Goal: Task Accomplishment & Management: Manage account settings

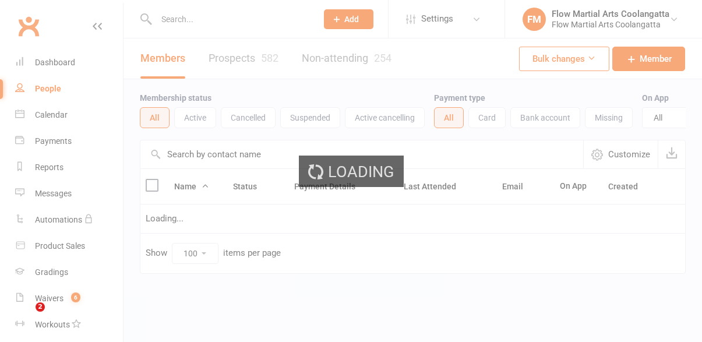
select select "100"
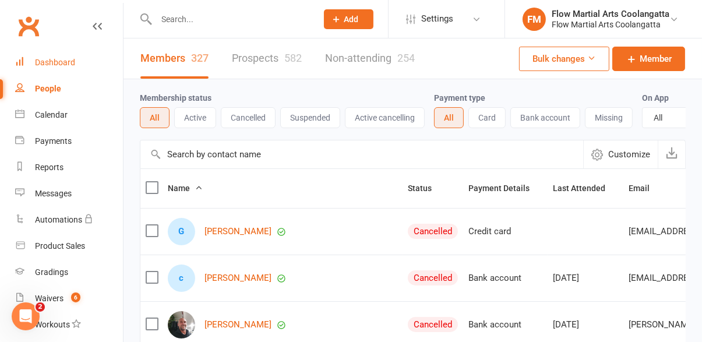
click at [61, 73] on link "Dashboard" at bounding box center [69, 63] width 108 height 26
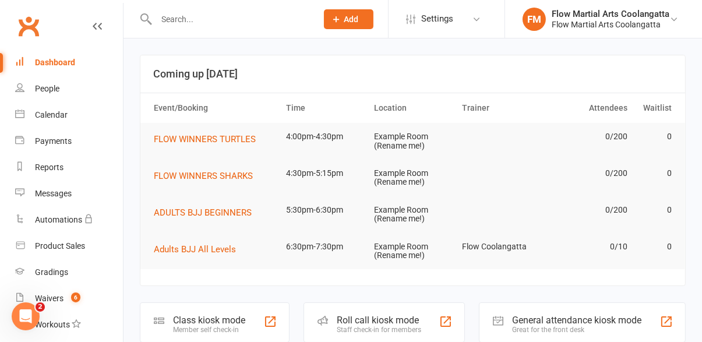
click at [247, 22] on input "text" at bounding box center [231, 19] width 156 height 16
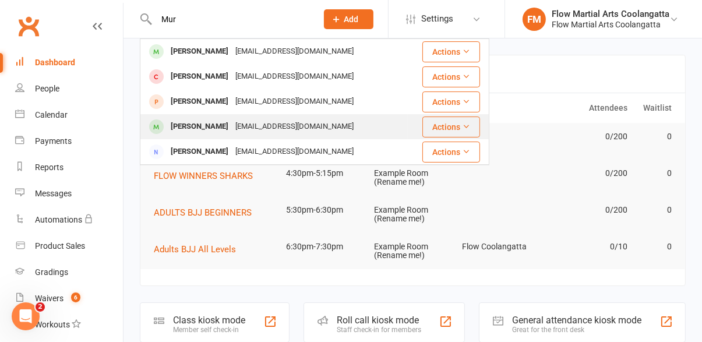
type input "Mur"
click at [245, 129] on div "[EMAIL_ADDRESS][DOMAIN_NAME]" at bounding box center [294, 126] width 125 height 17
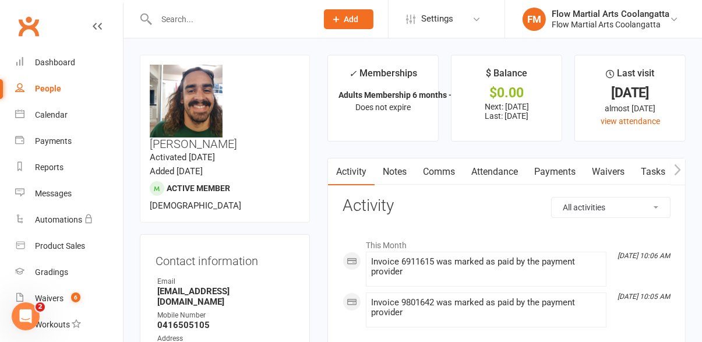
click at [561, 175] on link "Payments" at bounding box center [555, 172] width 58 height 27
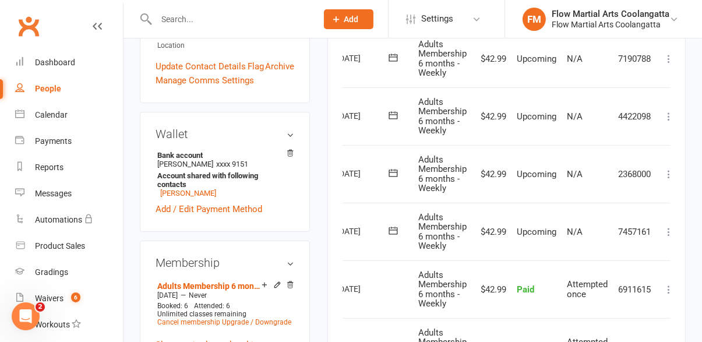
scroll to position [0, 50]
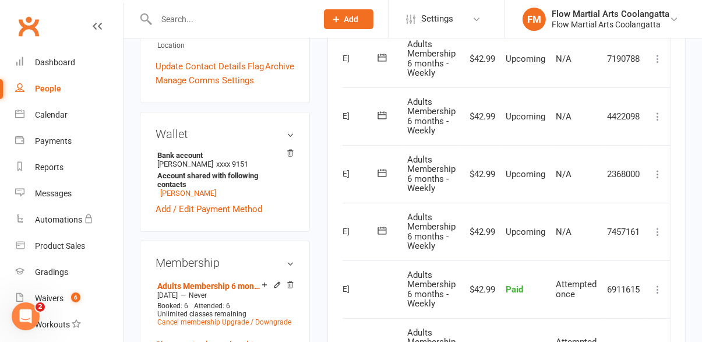
click at [662, 237] on button at bounding box center [658, 232] width 14 height 14
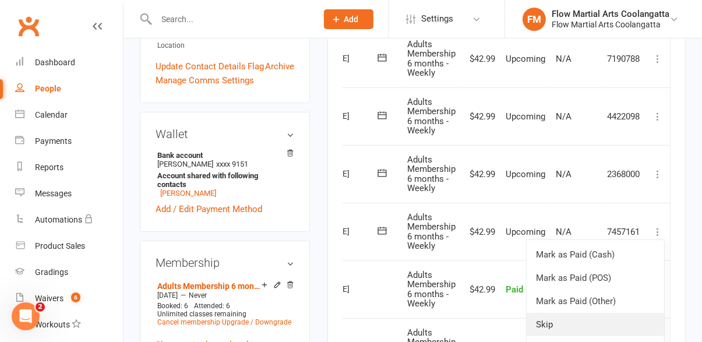
click at [554, 323] on link "Skip" at bounding box center [596, 324] width 138 height 23
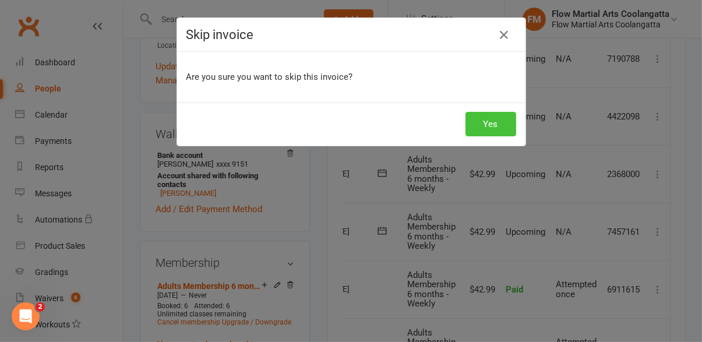
click at [498, 126] on button "Yes" at bounding box center [491, 124] width 51 height 24
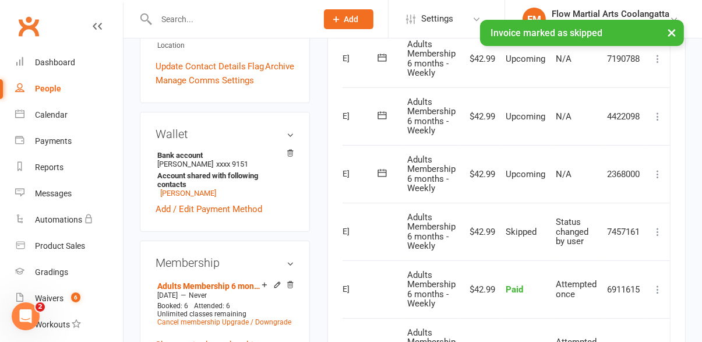
click at [662, 179] on button at bounding box center [658, 174] width 14 height 14
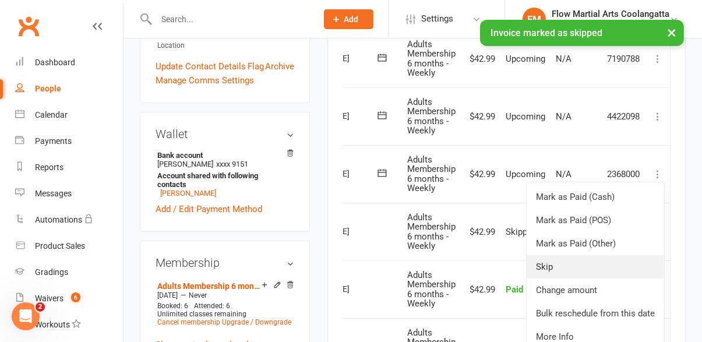
click at [562, 270] on link "Skip" at bounding box center [596, 266] width 138 height 23
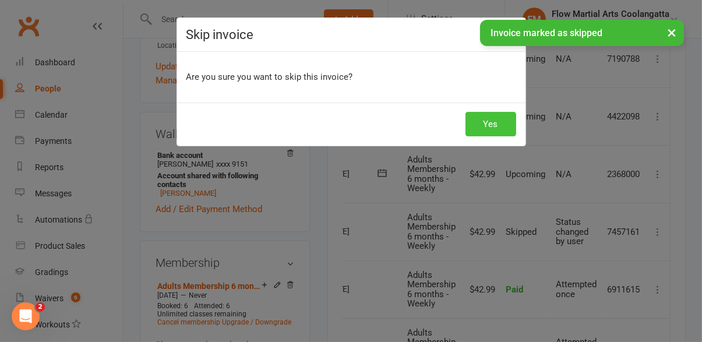
click at [505, 129] on button "Yes" at bounding box center [491, 124] width 51 height 24
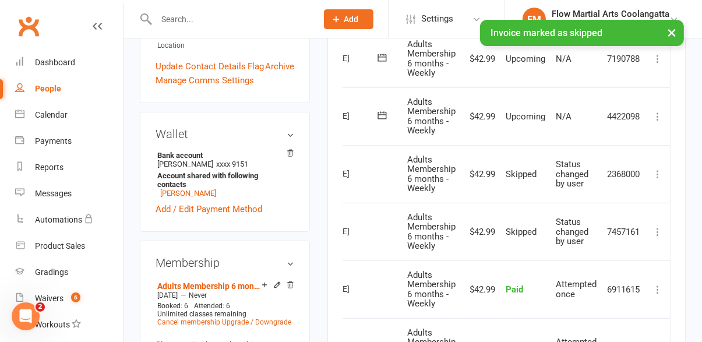
click at [663, 119] on icon at bounding box center [658, 117] width 12 height 12
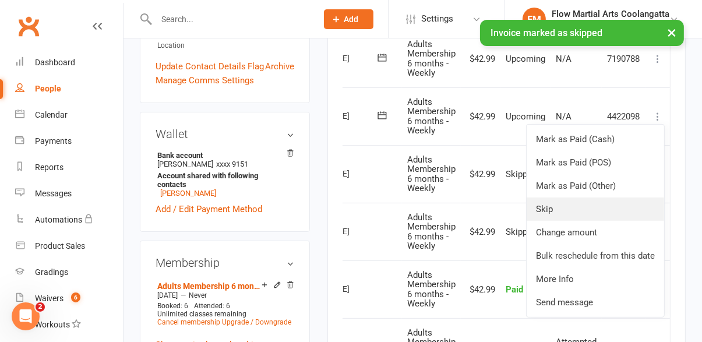
click at [564, 213] on link "Skip" at bounding box center [596, 209] width 138 height 23
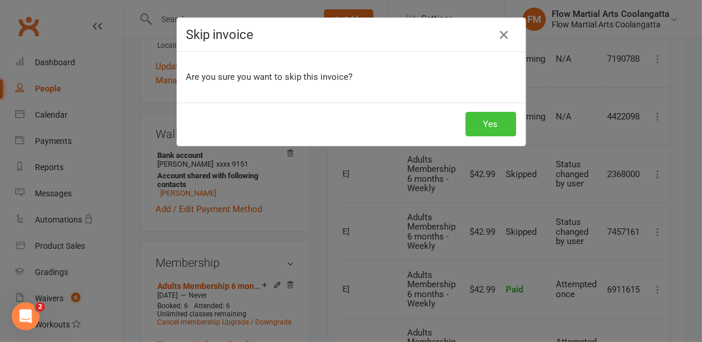
click at [497, 127] on button "Yes" at bounding box center [491, 124] width 51 height 24
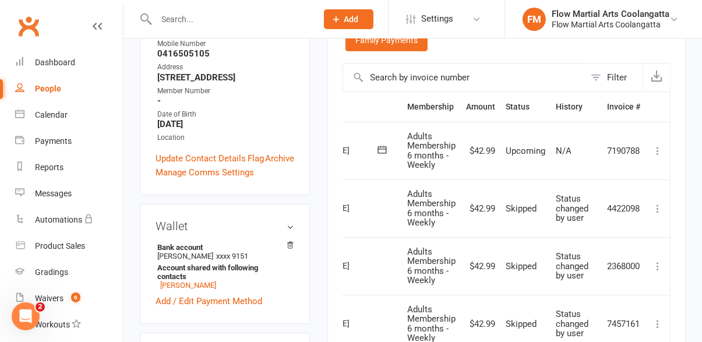
click at [657, 155] on icon at bounding box center [658, 151] width 12 height 12
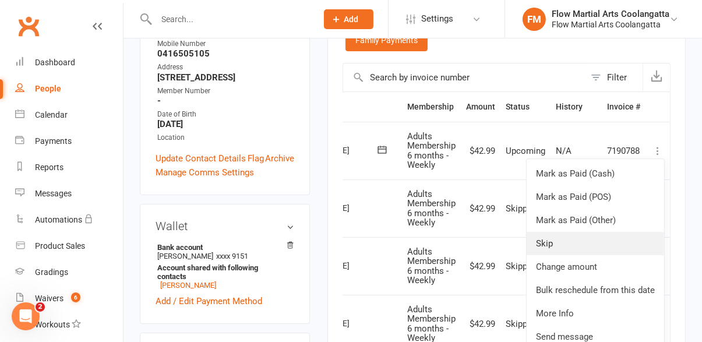
click at [552, 244] on link "Skip" at bounding box center [596, 243] width 138 height 23
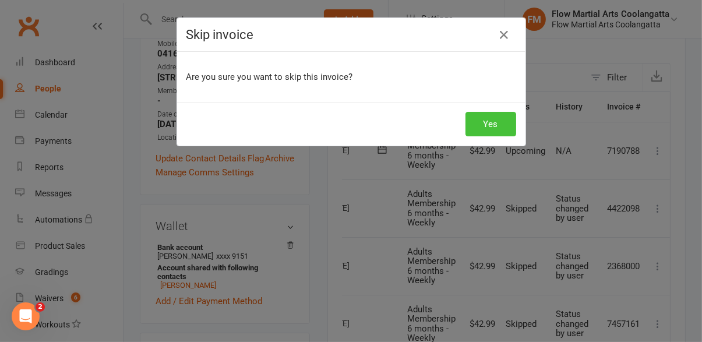
click at [505, 132] on button "Yes" at bounding box center [491, 124] width 51 height 24
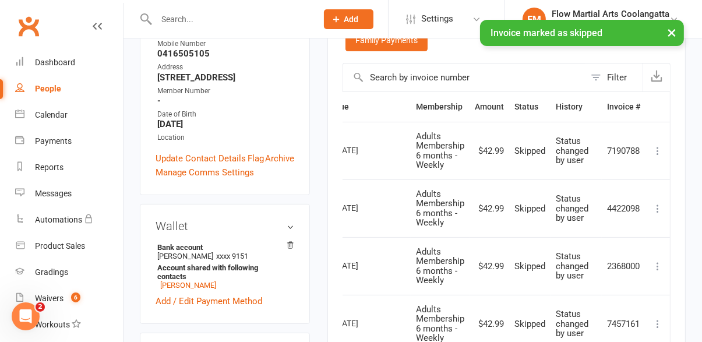
scroll to position [0, 0]
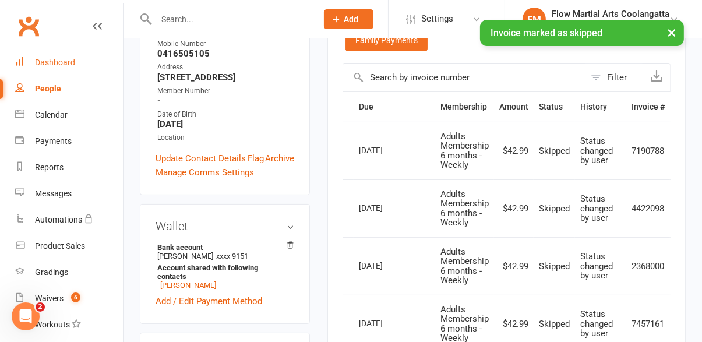
click at [57, 72] on link "Dashboard" at bounding box center [69, 63] width 108 height 26
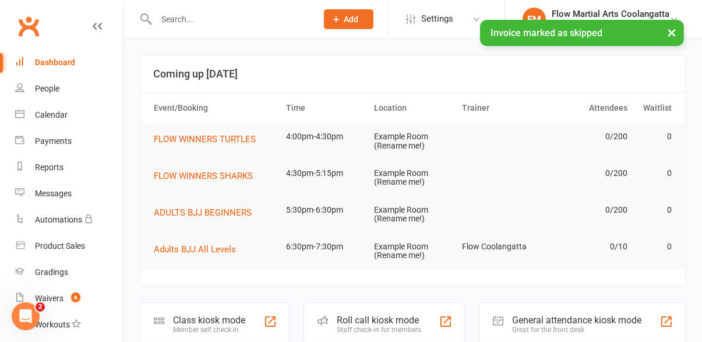
click at [229, 20] on div "× Invoice marked as skipped" at bounding box center [343, 20] width 687 height 0
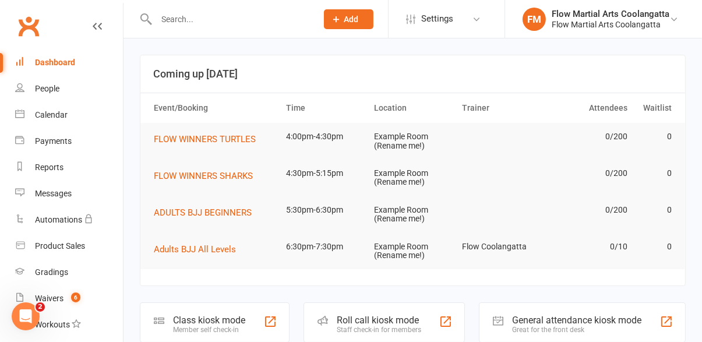
click at [203, 22] on input "text" at bounding box center [231, 19] width 156 height 16
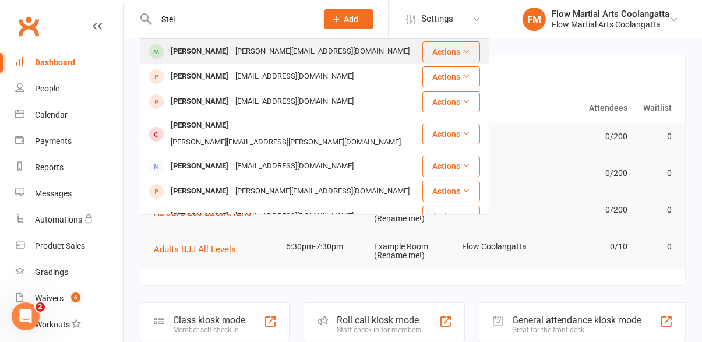
type input "Stel"
click at [213, 56] on div "[PERSON_NAME]" at bounding box center [199, 51] width 65 height 17
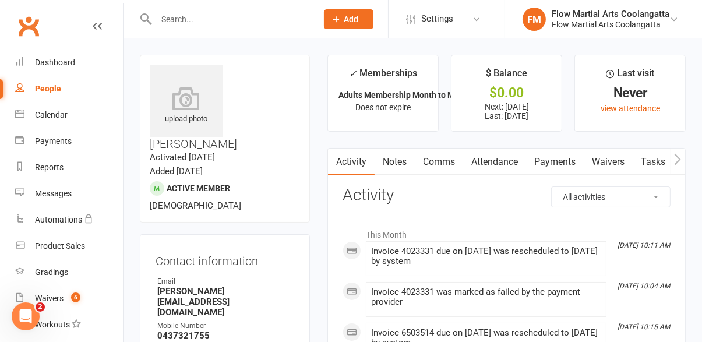
click at [557, 164] on link "Payments" at bounding box center [555, 162] width 58 height 27
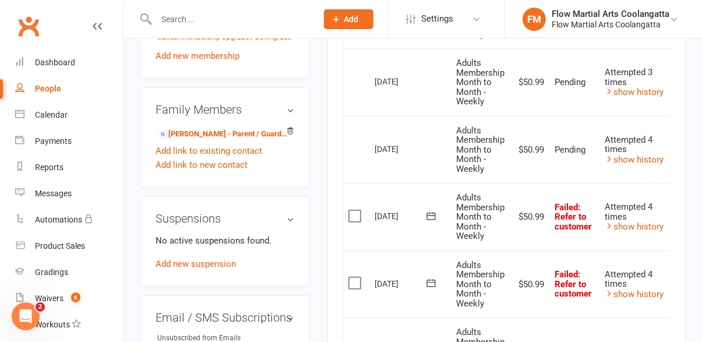
scroll to position [652, 0]
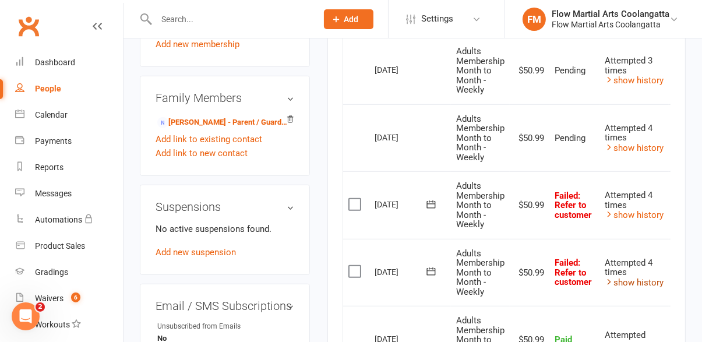
click at [636, 286] on link "show history" at bounding box center [634, 282] width 59 height 10
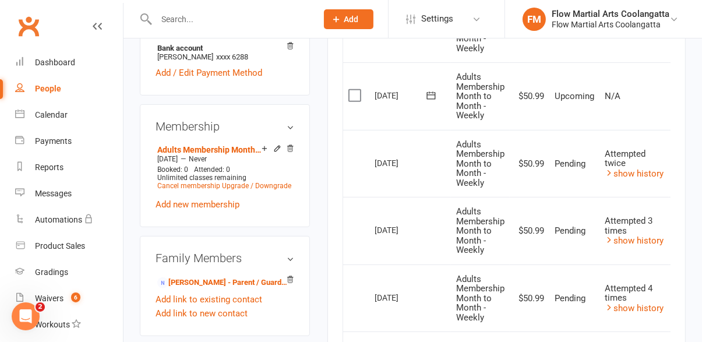
scroll to position [474, 0]
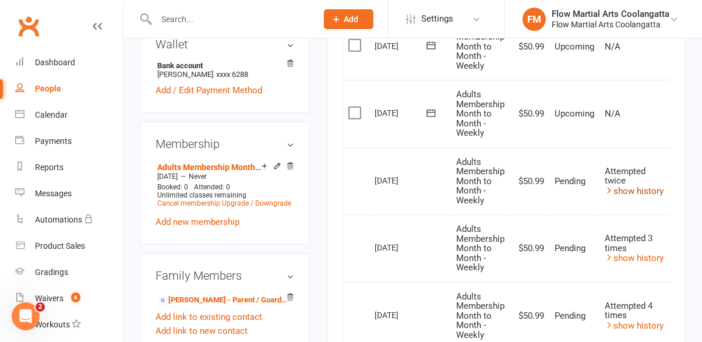
click at [645, 192] on link "show history" at bounding box center [634, 191] width 59 height 10
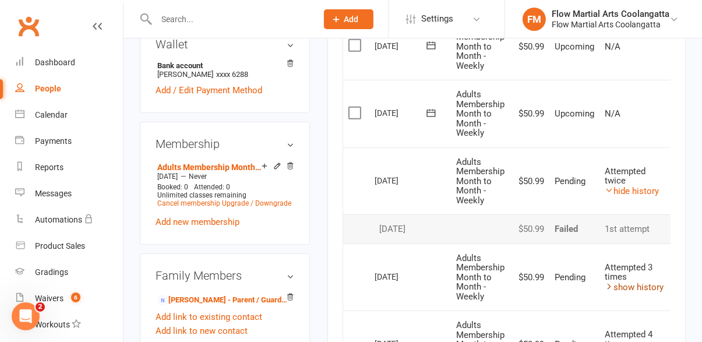
click at [643, 284] on link "show history" at bounding box center [634, 287] width 59 height 10
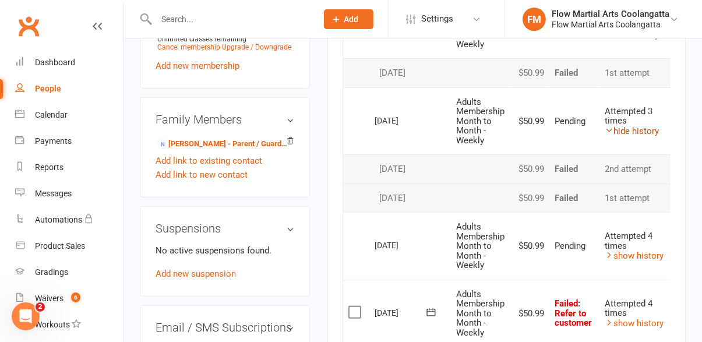
scroll to position [637, 0]
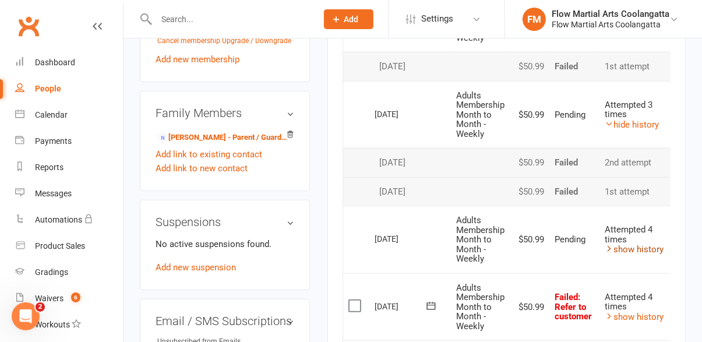
click at [649, 252] on link "show history" at bounding box center [634, 249] width 59 height 10
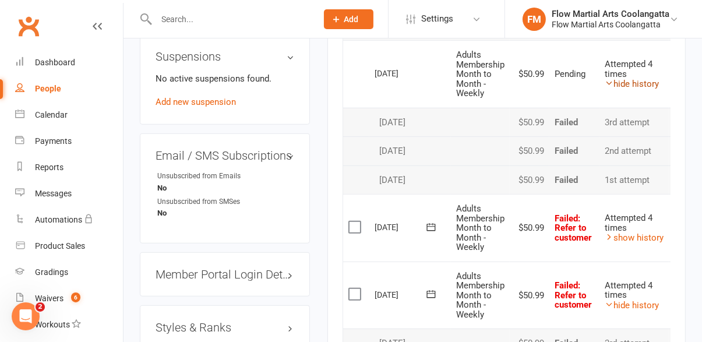
scroll to position [806, 0]
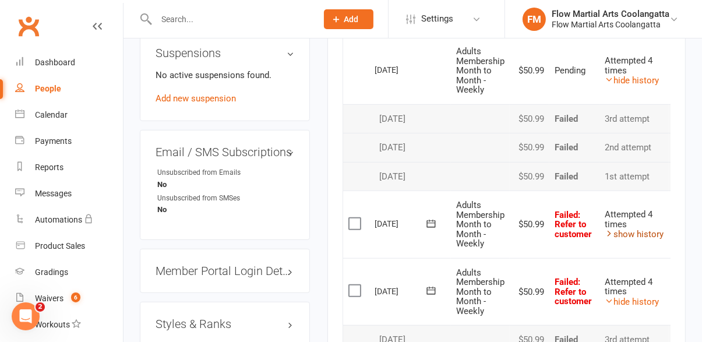
click at [647, 235] on link "show history" at bounding box center [634, 234] width 59 height 10
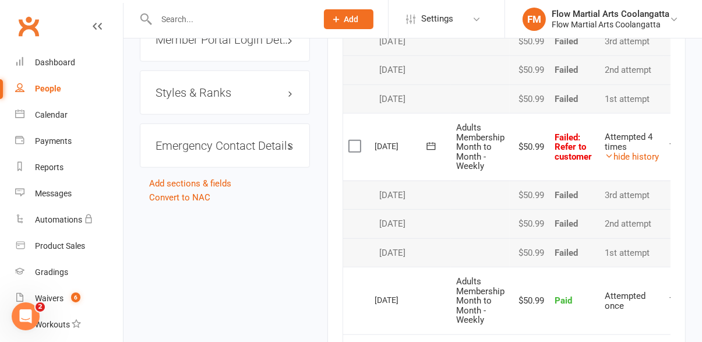
scroll to position [1038, 0]
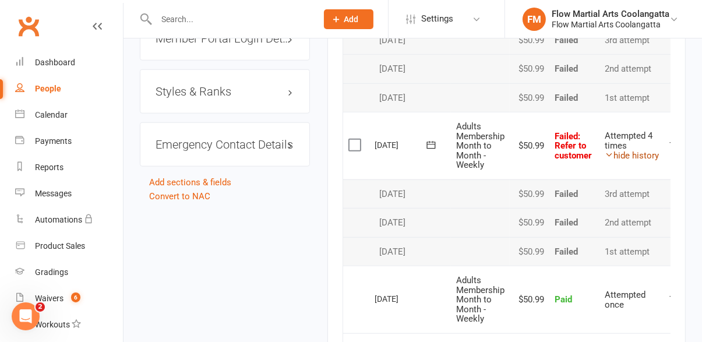
click at [645, 157] on link "hide history" at bounding box center [632, 155] width 54 height 10
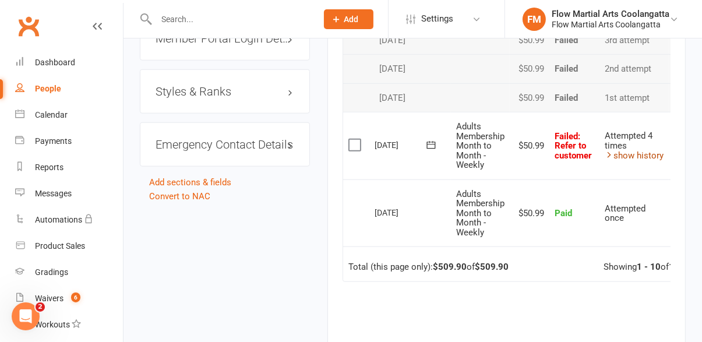
click at [647, 155] on link "show history" at bounding box center [634, 155] width 59 height 10
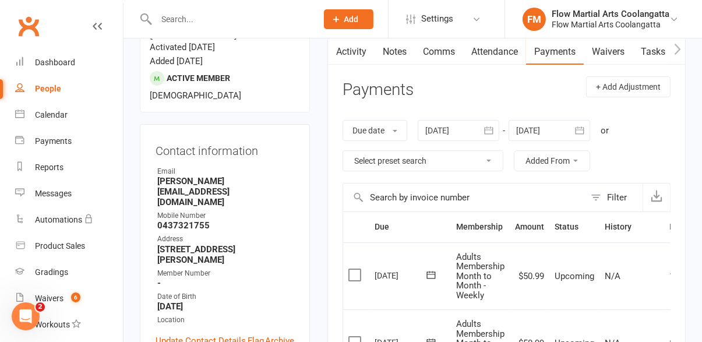
scroll to position [0, 0]
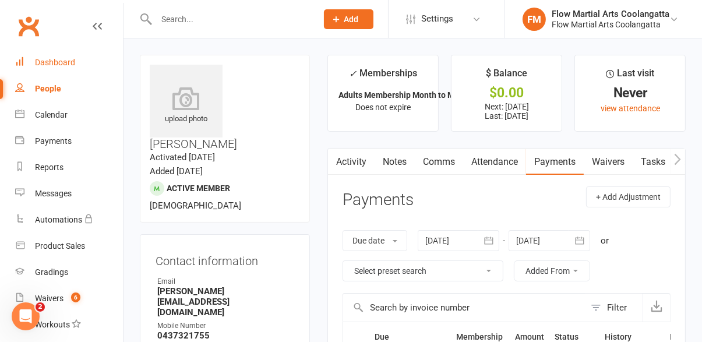
click at [63, 69] on link "Dashboard" at bounding box center [69, 63] width 108 height 26
